Goal: Check status: Check status

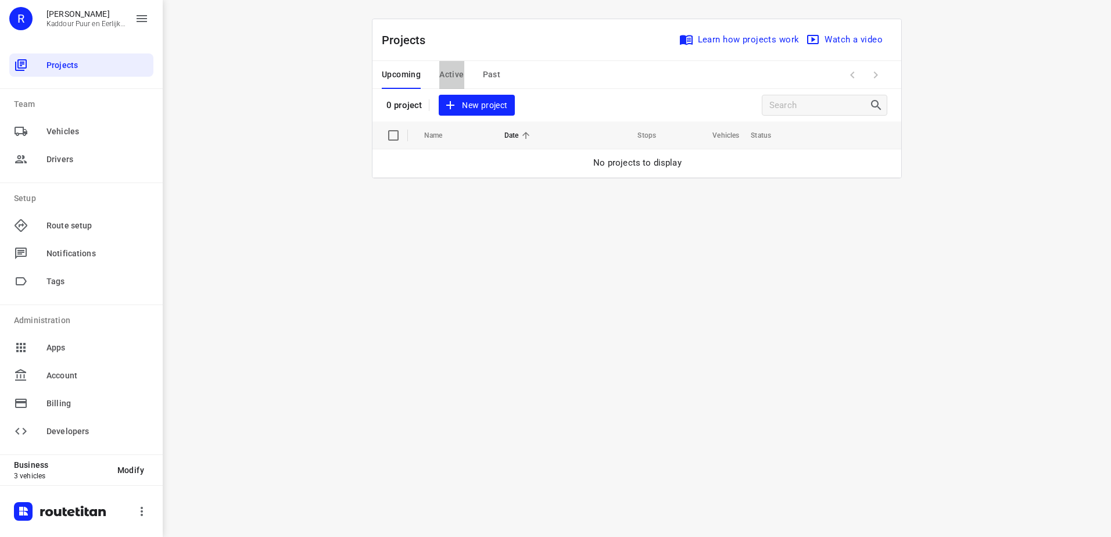
click at [457, 74] on span "Active" at bounding box center [451, 74] width 24 height 15
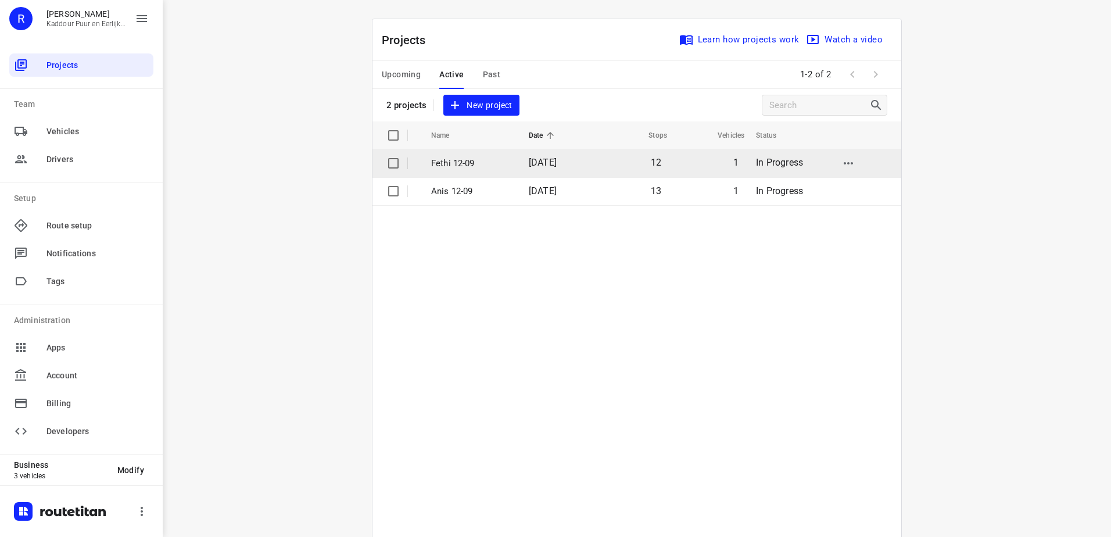
click at [464, 172] on td "Fethi 12-09" at bounding box center [469, 163] width 100 height 28
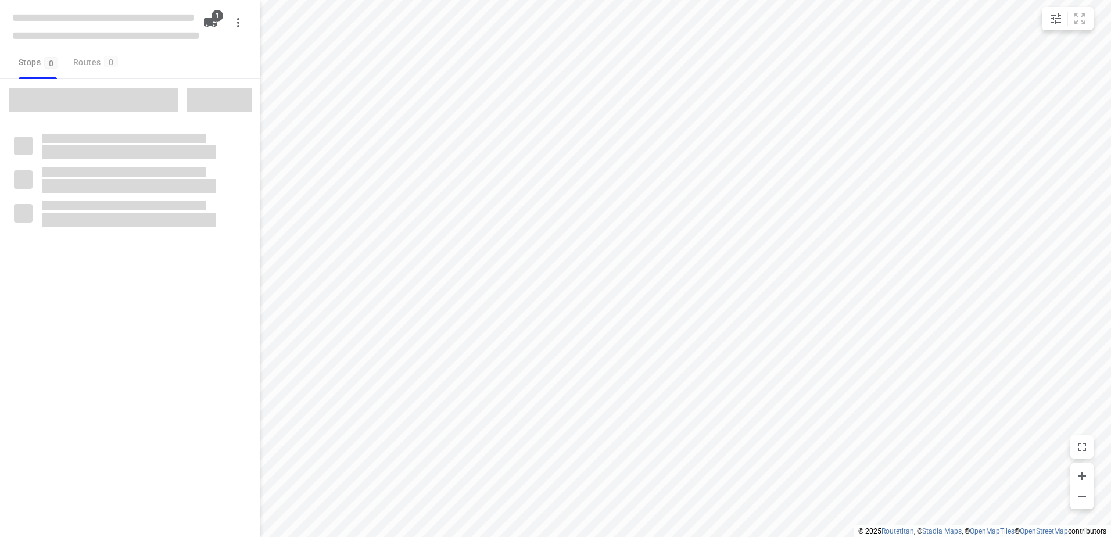
type input "distance"
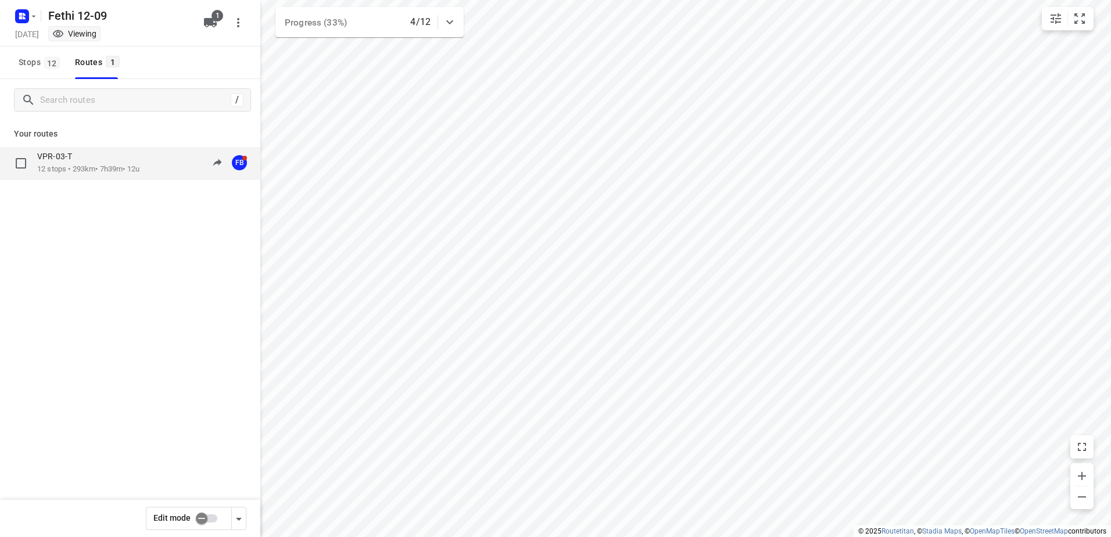
click at [85, 170] on p "12 stops • 293km • 7h39m • 12u" at bounding box center [88, 169] width 102 height 11
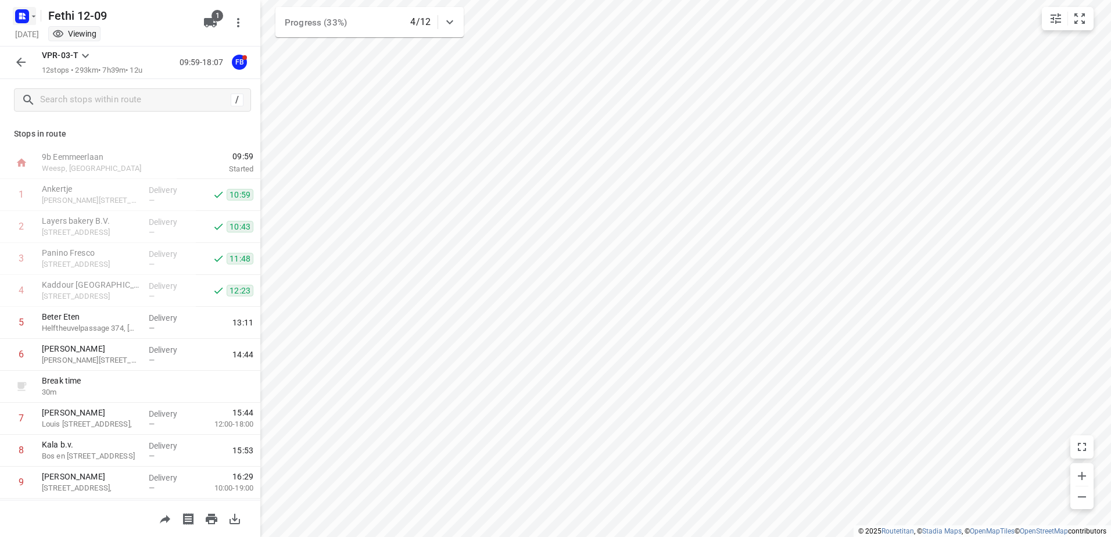
click at [26, 25] on icon "button" at bounding box center [22, 16] width 19 height 19
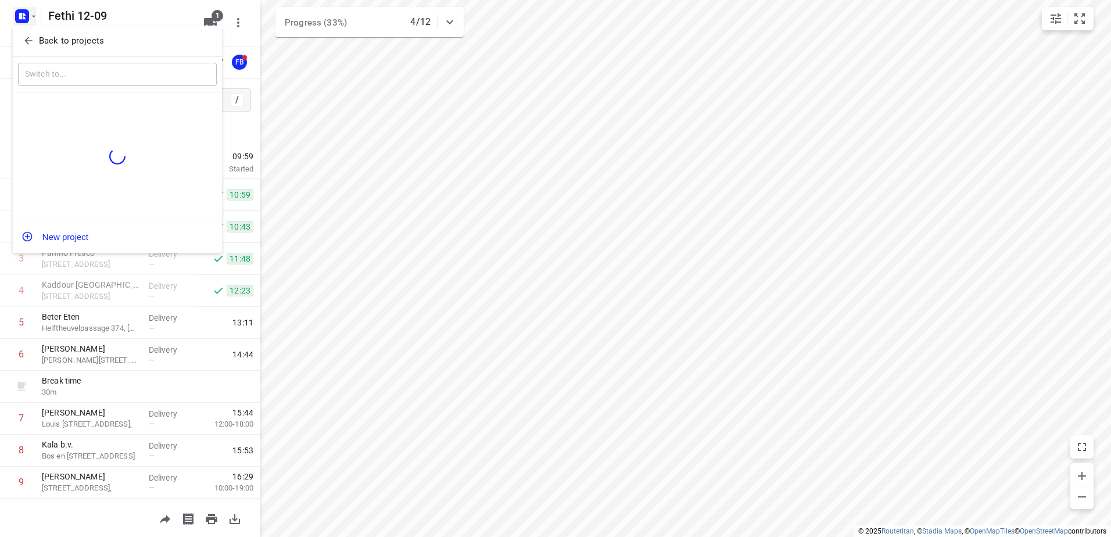
click at [54, 40] on p "Back to projects" at bounding box center [71, 40] width 65 height 13
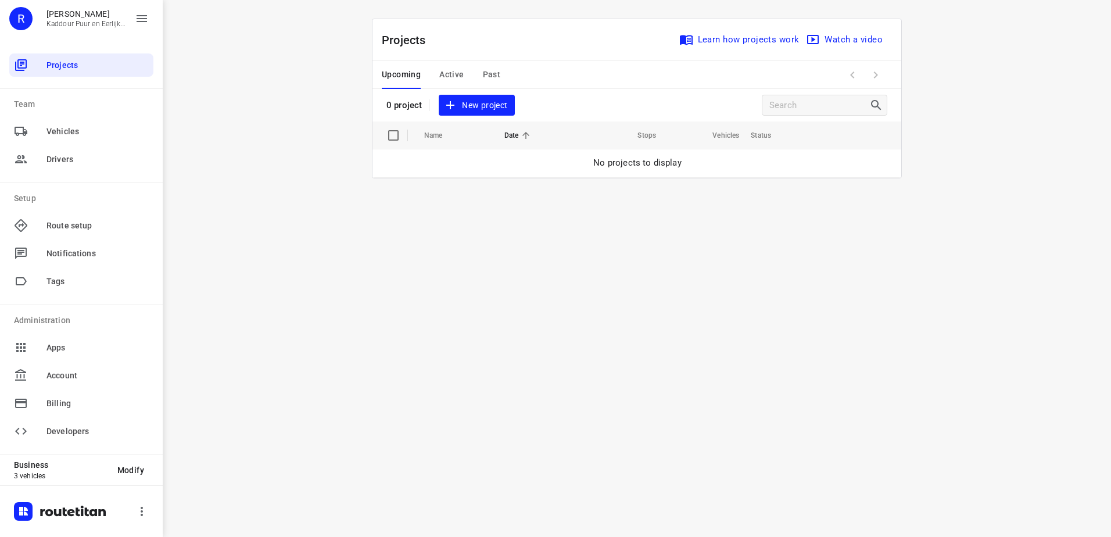
click at [449, 74] on span "Active" at bounding box center [451, 74] width 24 height 15
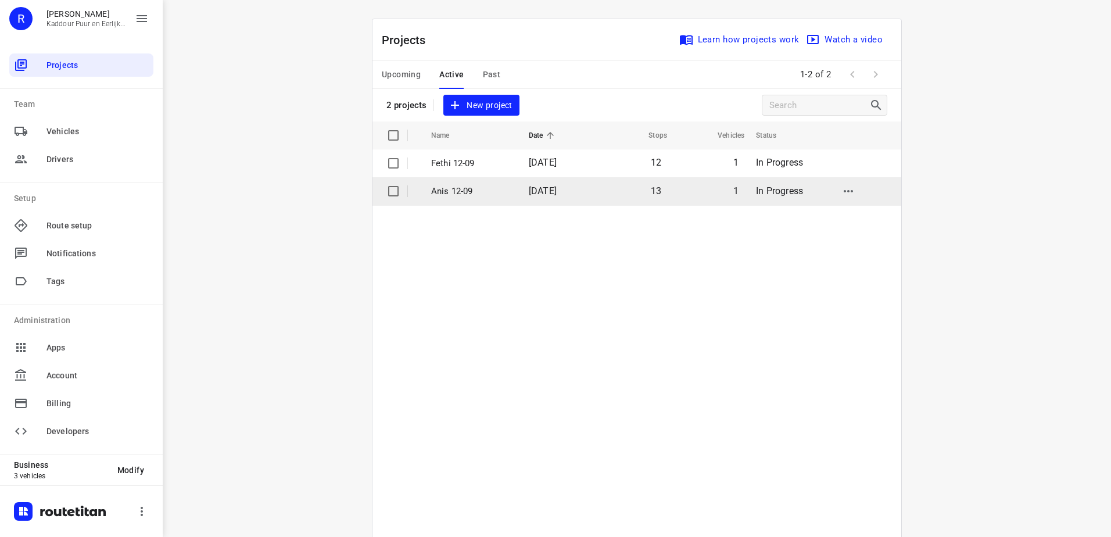
click at [476, 194] on p "Anis 12-09" at bounding box center [471, 191] width 80 height 13
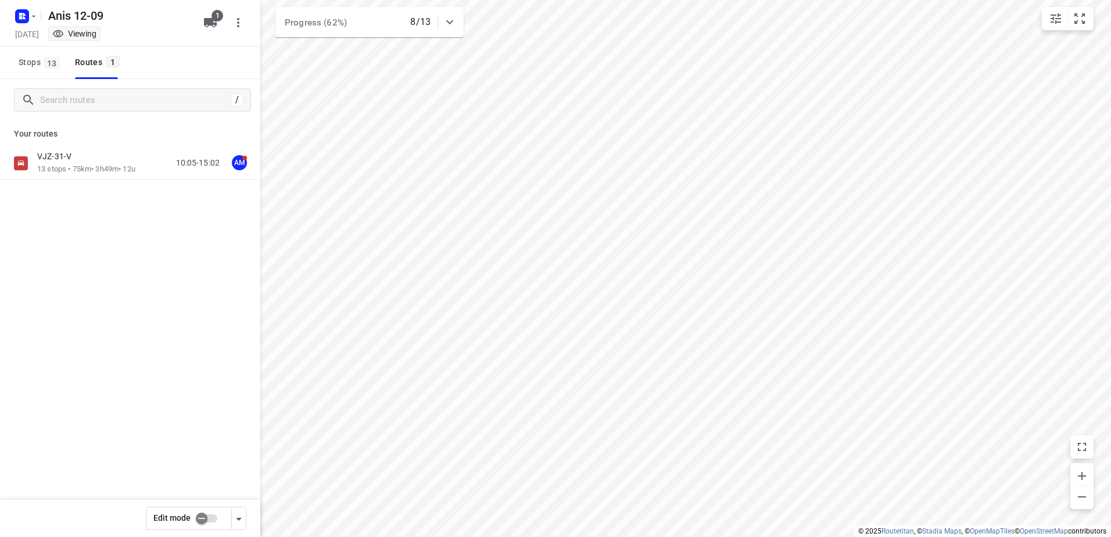
click at [113, 166] on p "13 stops • 75km • 3h49m • 12u" at bounding box center [86, 169] width 98 height 11
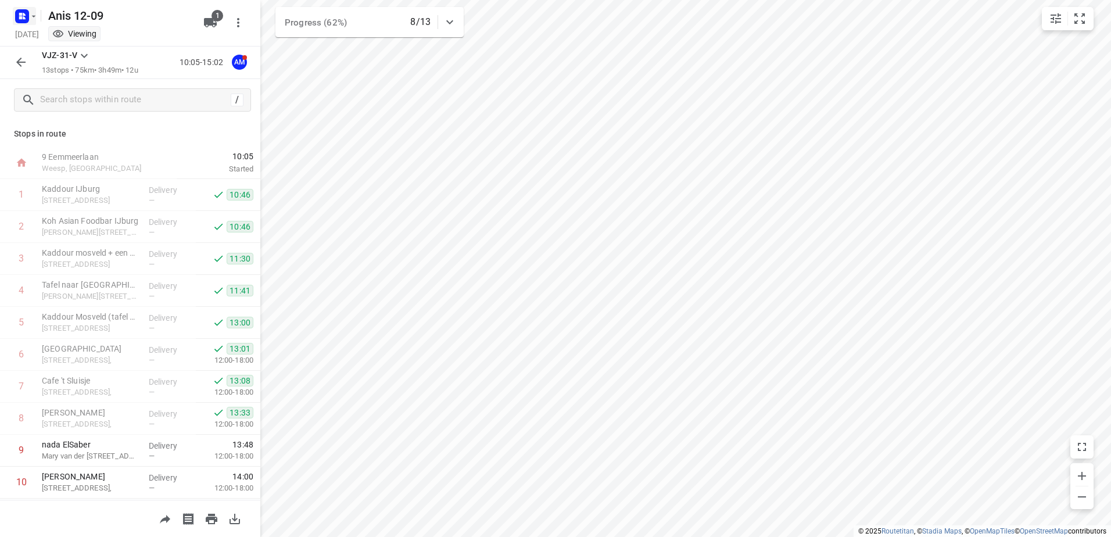
click at [22, 21] on rect "button" at bounding box center [22, 16] width 14 height 14
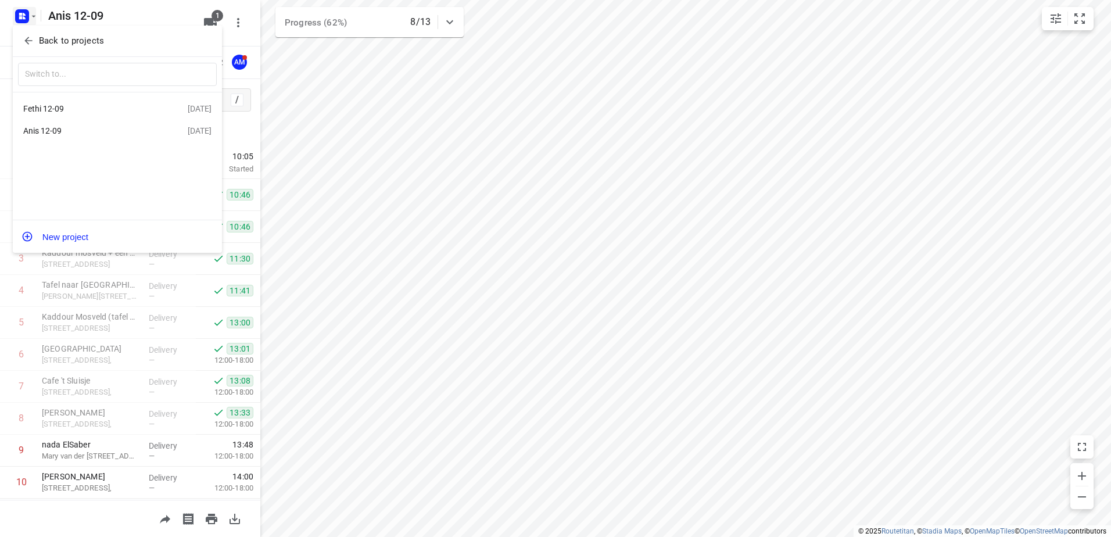
drag, startPoint x: 73, startPoint y: 103, endPoint x: 94, endPoint y: 101, distance: 21.0
click at [73, 103] on div "Fethi 12-09" at bounding box center [105, 109] width 164 height 14
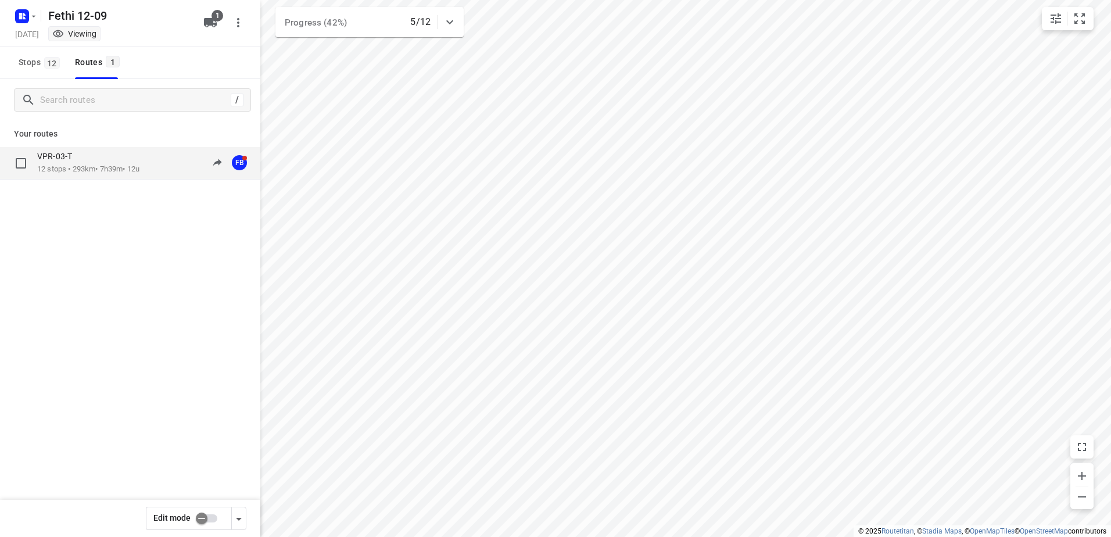
click at [102, 170] on p "12 stops • 293km • 7h39m • 12u" at bounding box center [88, 169] width 102 height 11
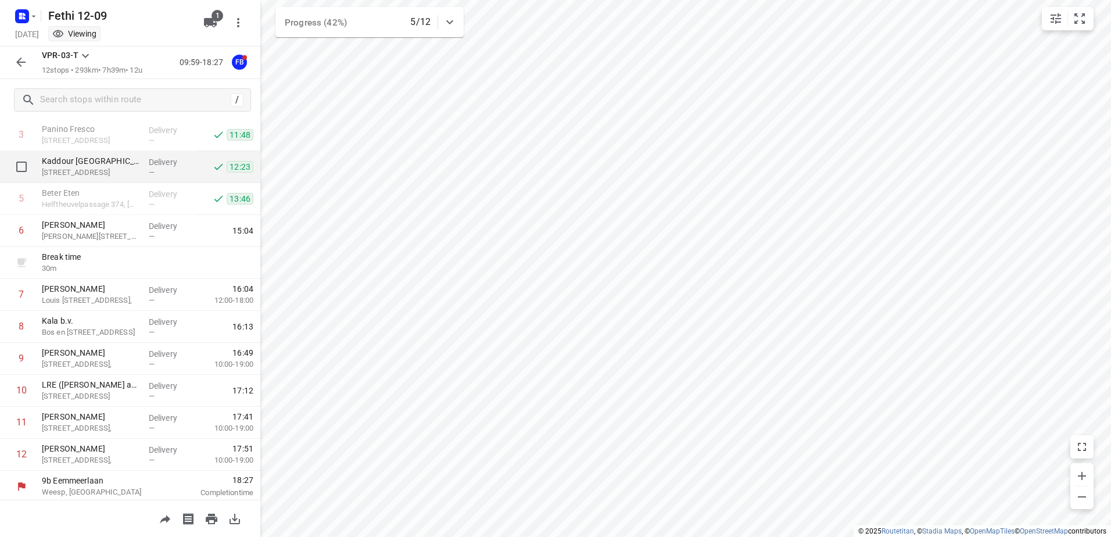
scroll to position [127, 0]
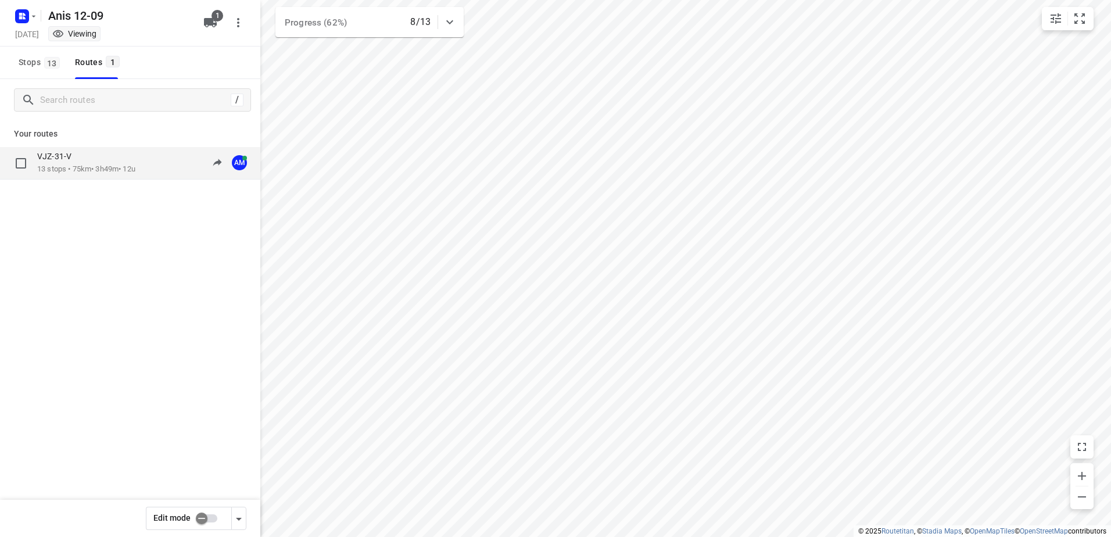
click at [152, 157] on div "VJZ-31-V 13 stops • 75km • 3h49m • 12u 10:05-15:02 AM" at bounding box center [148, 163] width 223 height 24
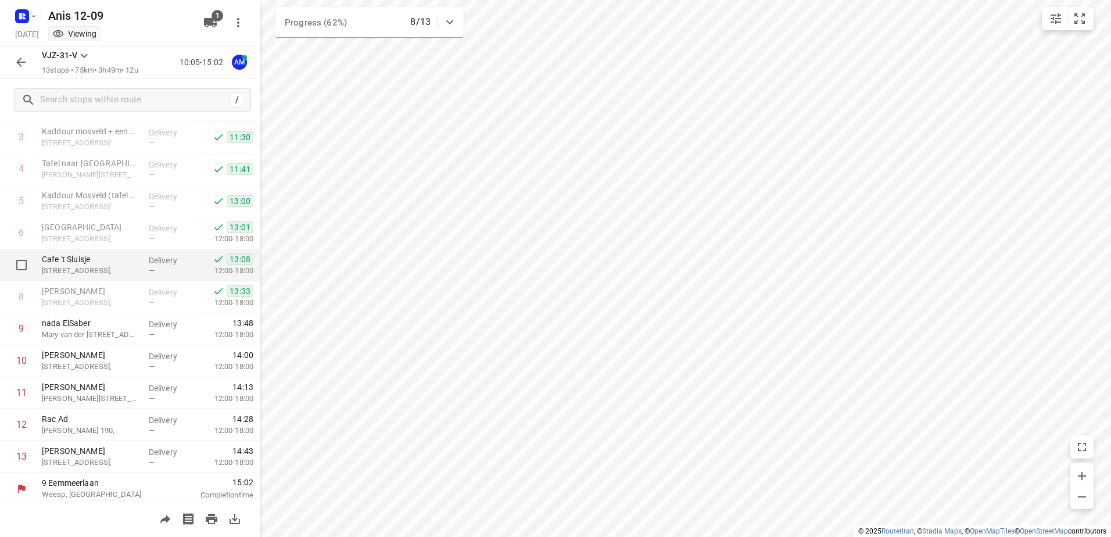
scroll to position [127, 0]
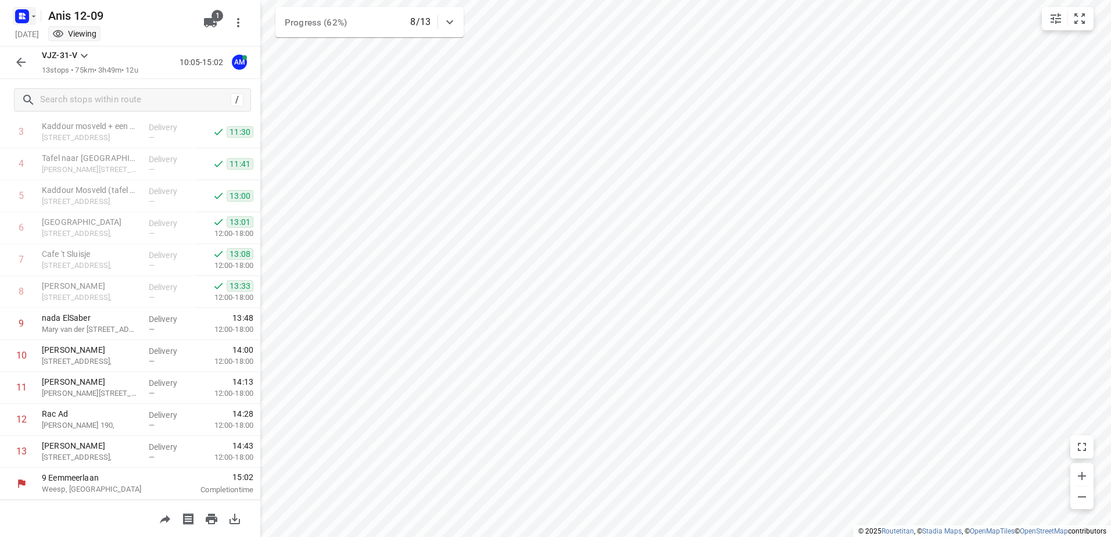
click at [20, 13] on icon "button" at bounding box center [20, 14] width 3 height 3
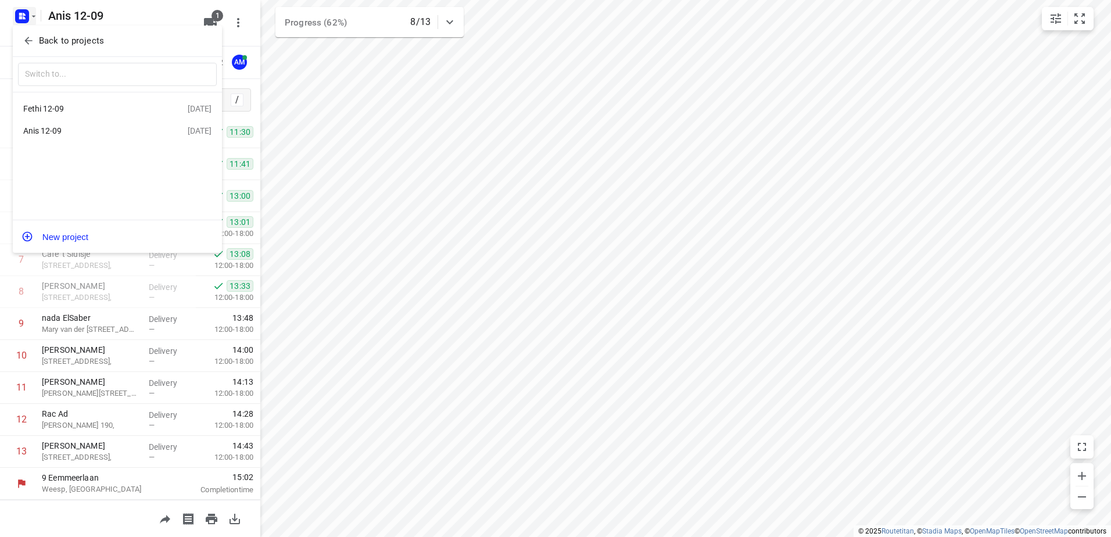
click at [63, 114] on div "Fethi 12-09" at bounding box center [105, 109] width 164 height 14
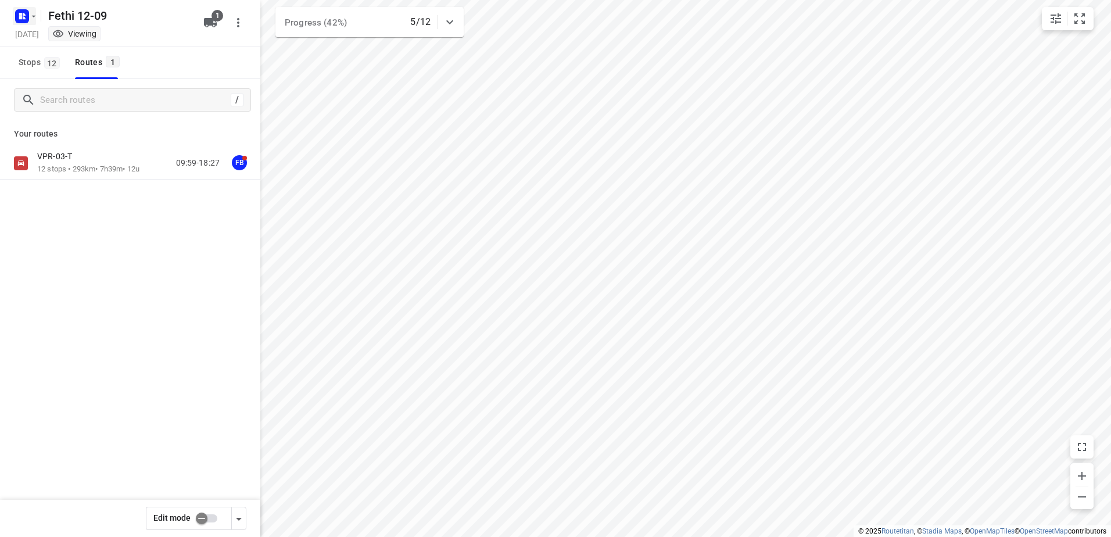
click at [15, 16] on rect "button" at bounding box center [22, 16] width 14 height 14
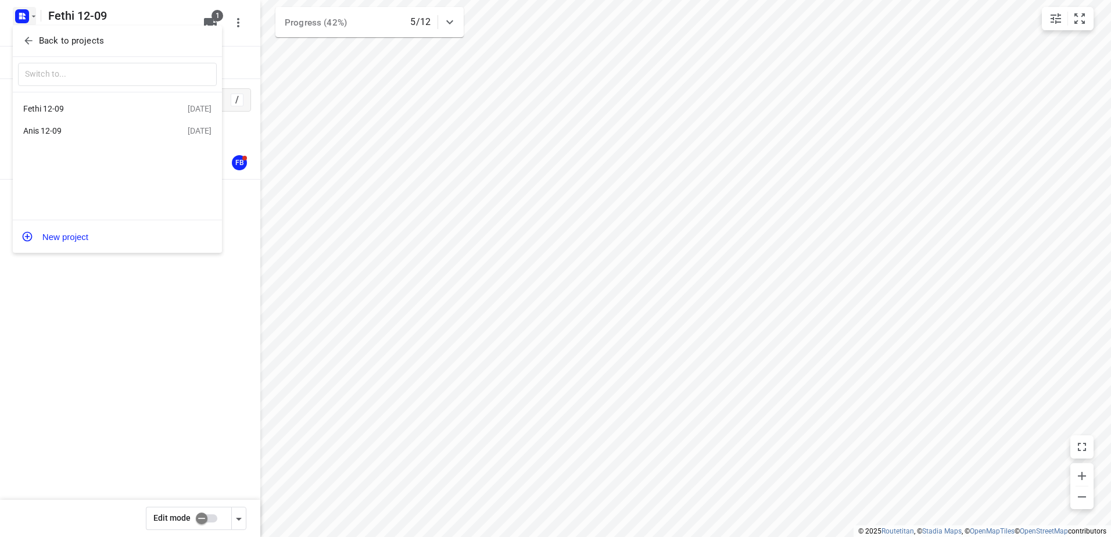
click at [108, 127] on div "Anis 12-09" at bounding box center [90, 130] width 134 height 9
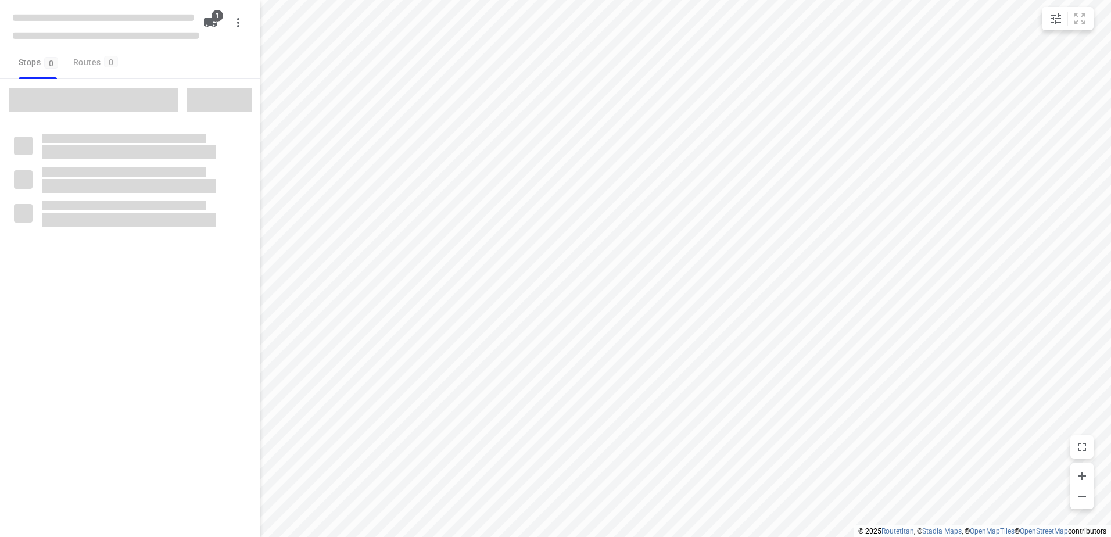
type input "distance"
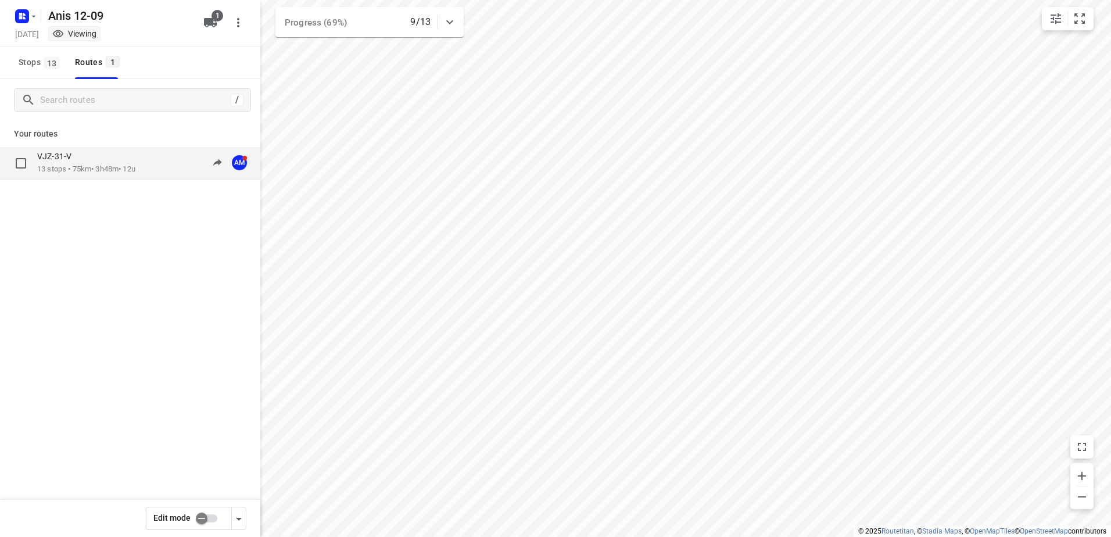
click at [89, 156] on div "VJZ-31-V" at bounding box center [86, 157] width 98 height 13
